Goal: Information Seeking & Learning: Learn about a topic

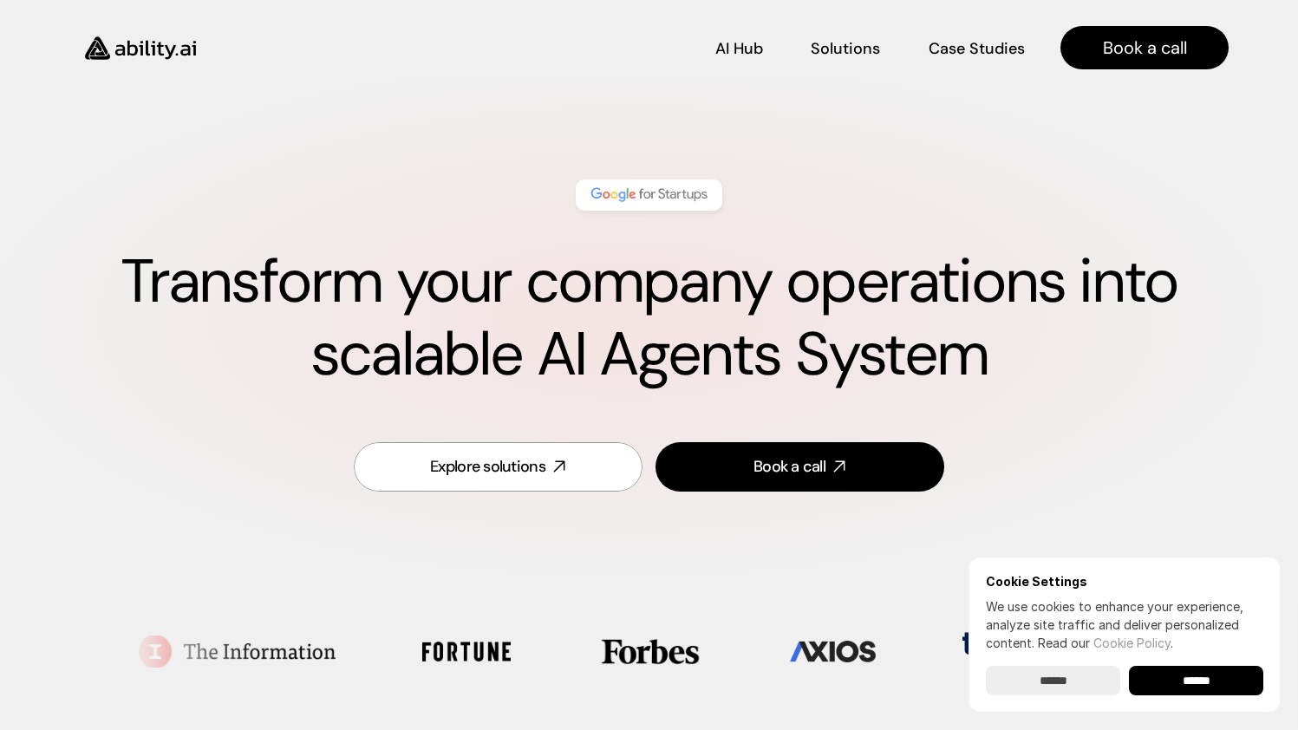
drag, startPoint x: 456, startPoint y: 280, endPoint x: 755, endPoint y: 294, distance: 299.4
click at [752, 295] on h1 "Transform your company operations into scalable AI Agents System" at bounding box center [648, 318] width 1159 height 146
click at [756, 294] on h1 "Transform your company operations into scalable AI Agents System" at bounding box center [648, 318] width 1159 height 146
click at [863, 63] on nav "AI Hub AI Hub Solutions Solutions Case Studies Case Studies Book a call" at bounding box center [724, 47] width 1008 height 43
click at [864, 54] on p "Solutions" at bounding box center [844, 65] width 68 height 22
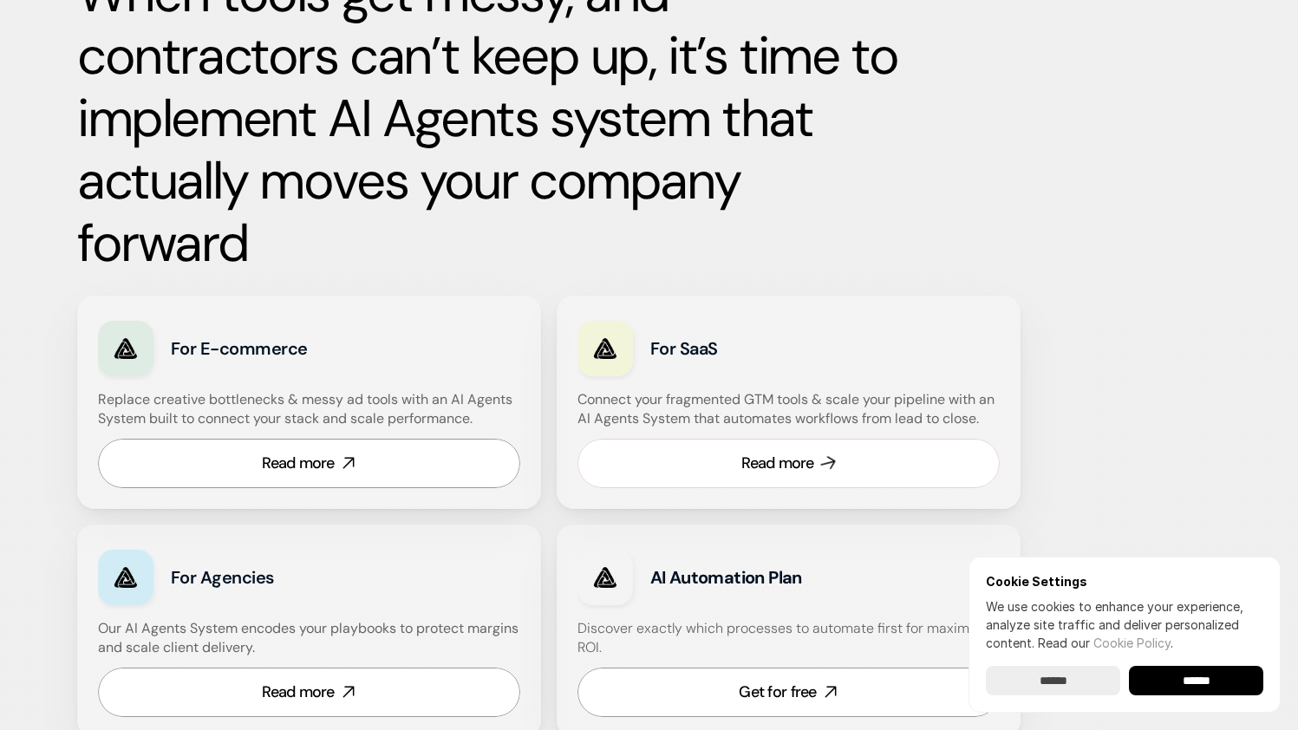
scroll to position [890, 0]
click at [329, 452] on div "Read more" at bounding box center [298, 463] width 73 height 22
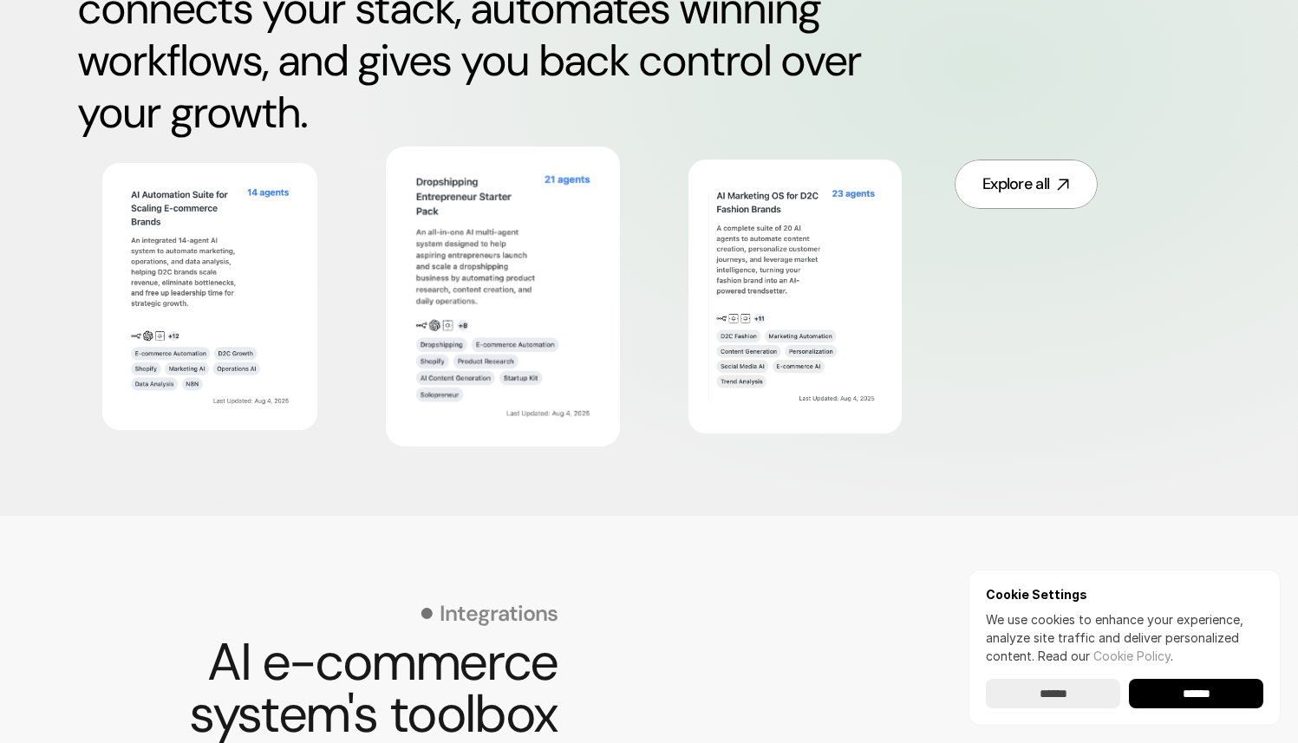
scroll to position [1040, 0]
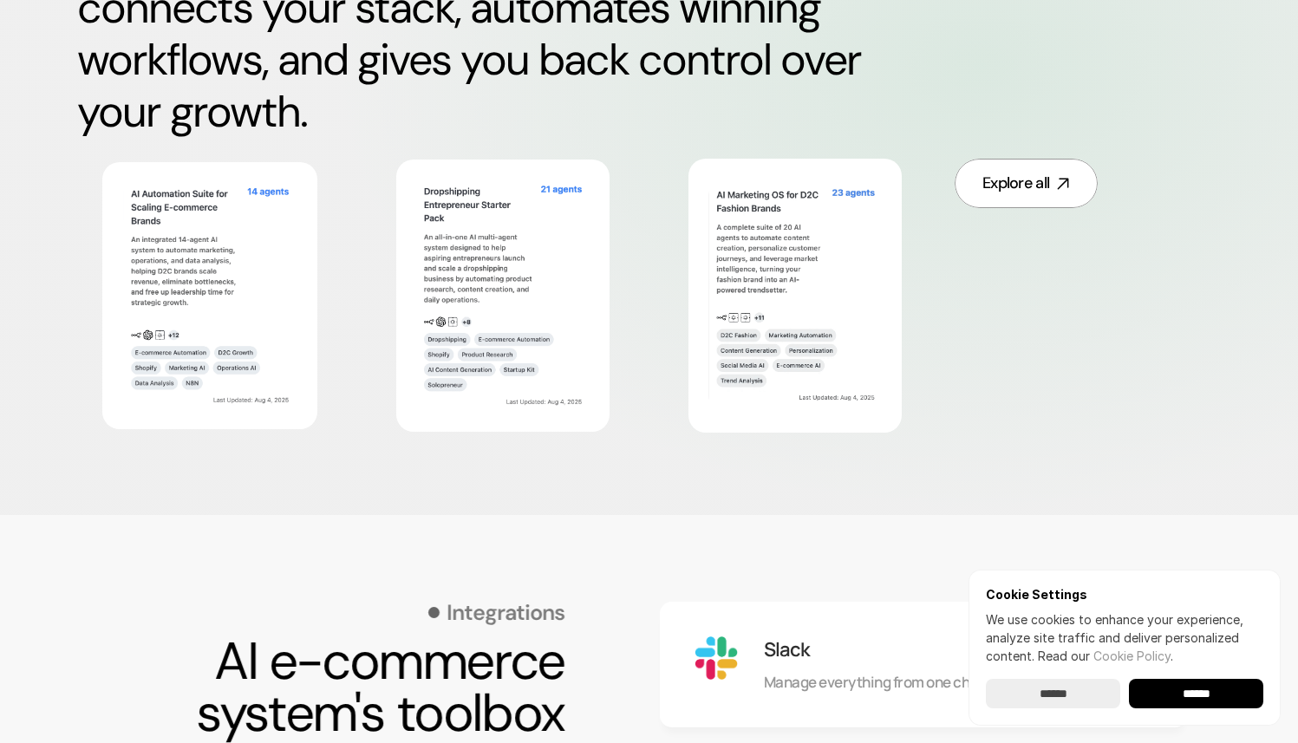
click at [495, 95] on h2 "Escape the cycle of messy tools and underperforming ads. Get an AI system that …" at bounding box center [488, 8] width 823 height 260
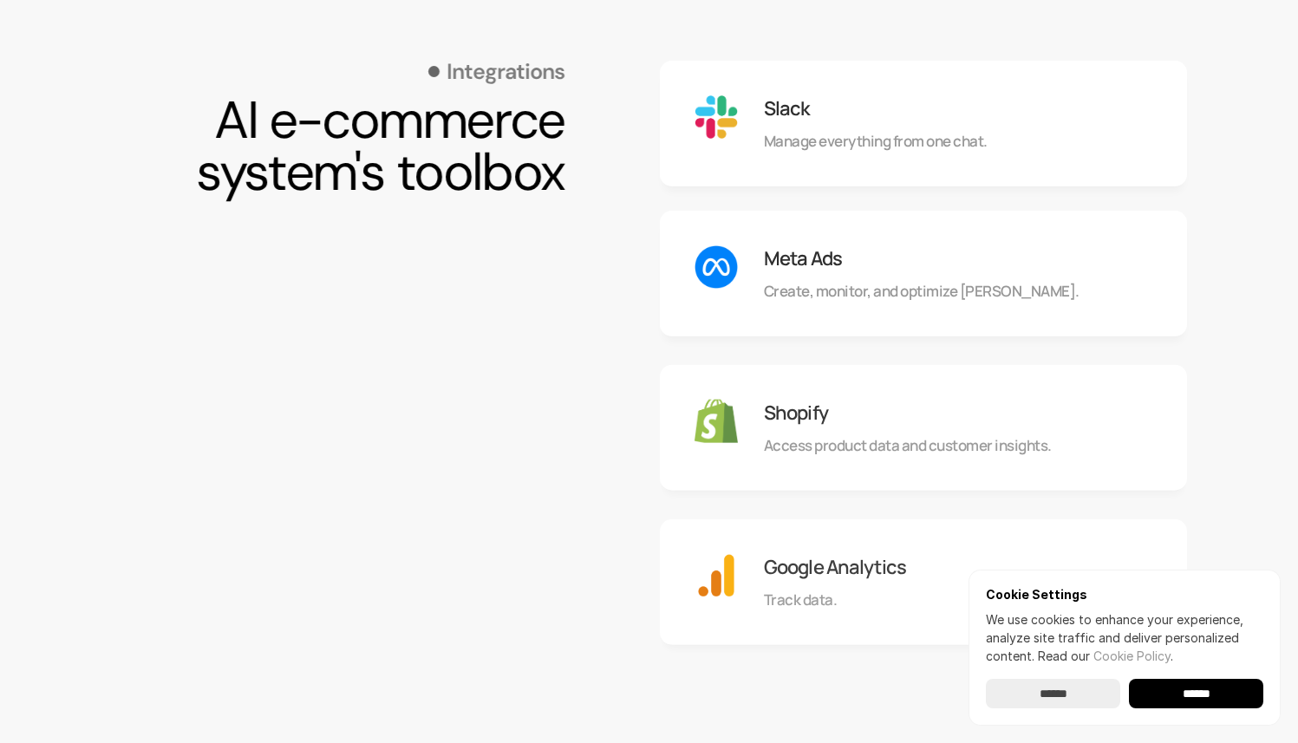
scroll to position [1584, 0]
